Goal: Task Accomplishment & Management: Manage account settings

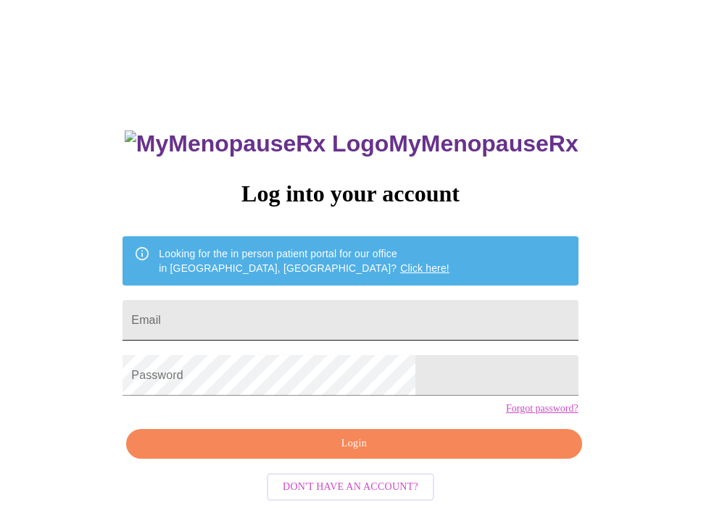
click at [288, 309] on input "Email" at bounding box center [349, 320] width 455 height 41
paste input "[EMAIL_ADDRESS][PERSON_NAME][DOMAIN_NAME]"
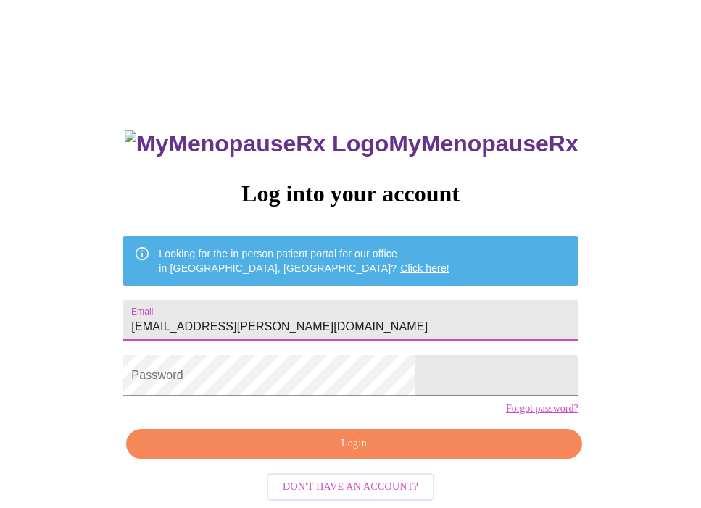
type input "[EMAIL_ADDRESS][PERSON_NAME][DOMAIN_NAME]"
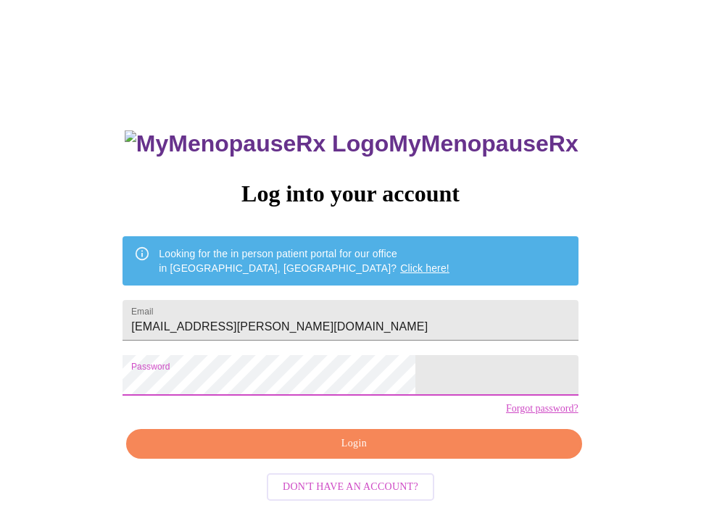
click at [374, 453] on span "Login" at bounding box center [354, 444] width 422 height 18
